Goal: Information Seeking & Learning: Learn about a topic

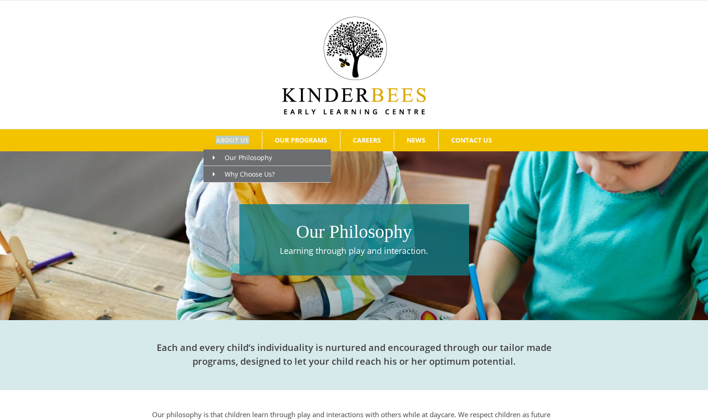
click at [192, 134] on ul "ABOUT US Our Philosophy Why Choose Us? OUR PROGRAMS Learning at KinderBees Infa…" at bounding box center [354, 140] width 680 height 22
click at [235, 139] on span "ABOUT US" at bounding box center [232, 140] width 33 height 6
click at [231, 139] on span "ABOUT US" at bounding box center [232, 140] width 33 height 6
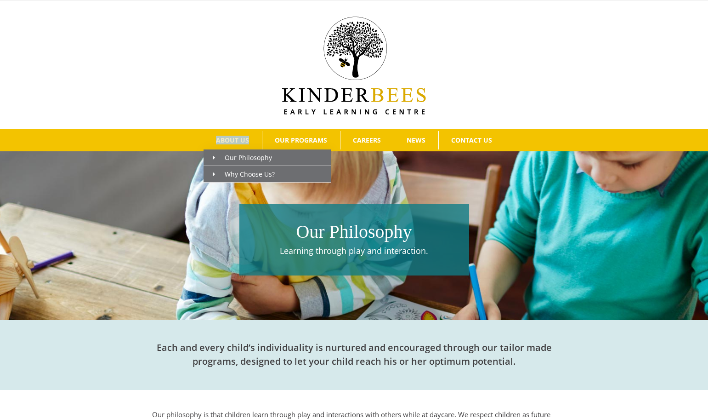
drag, startPoint x: 198, startPoint y: 137, endPoint x: 259, endPoint y: 140, distance: 61.2
click at [259, 140] on ul "ABOUT US Our Philosophy Why Choose Us? OUR PROGRAMS Learning at KinderBees Infa…" at bounding box center [354, 140] width 680 height 22
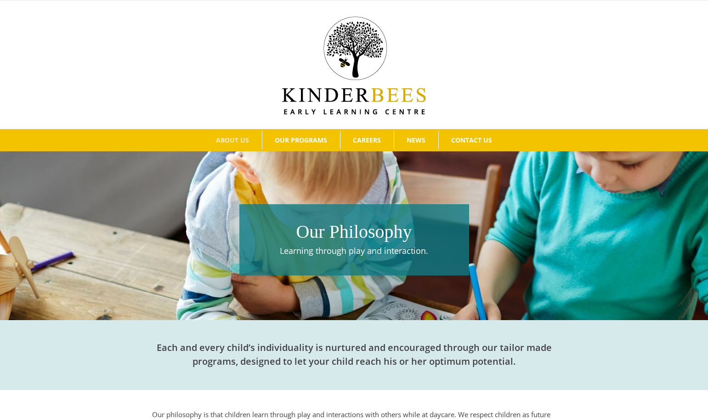
click at [476, 183] on div "Our Philosophy Learning through play and interaction." at bounding box center [354, 247] width 708 height 128
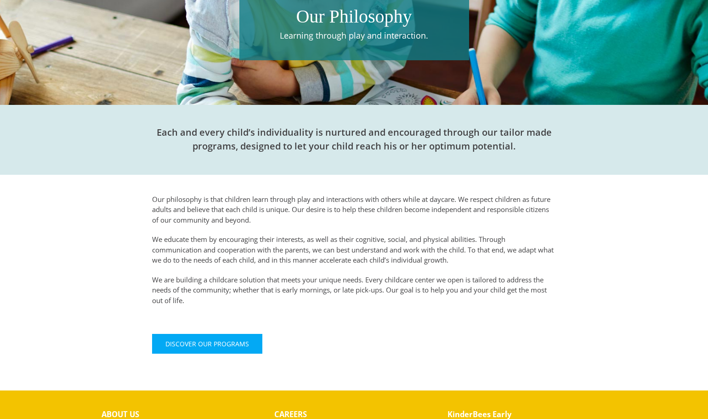
scroll to position [375, 0]
